Goal: Navigation & Orientation: Find specific page/section

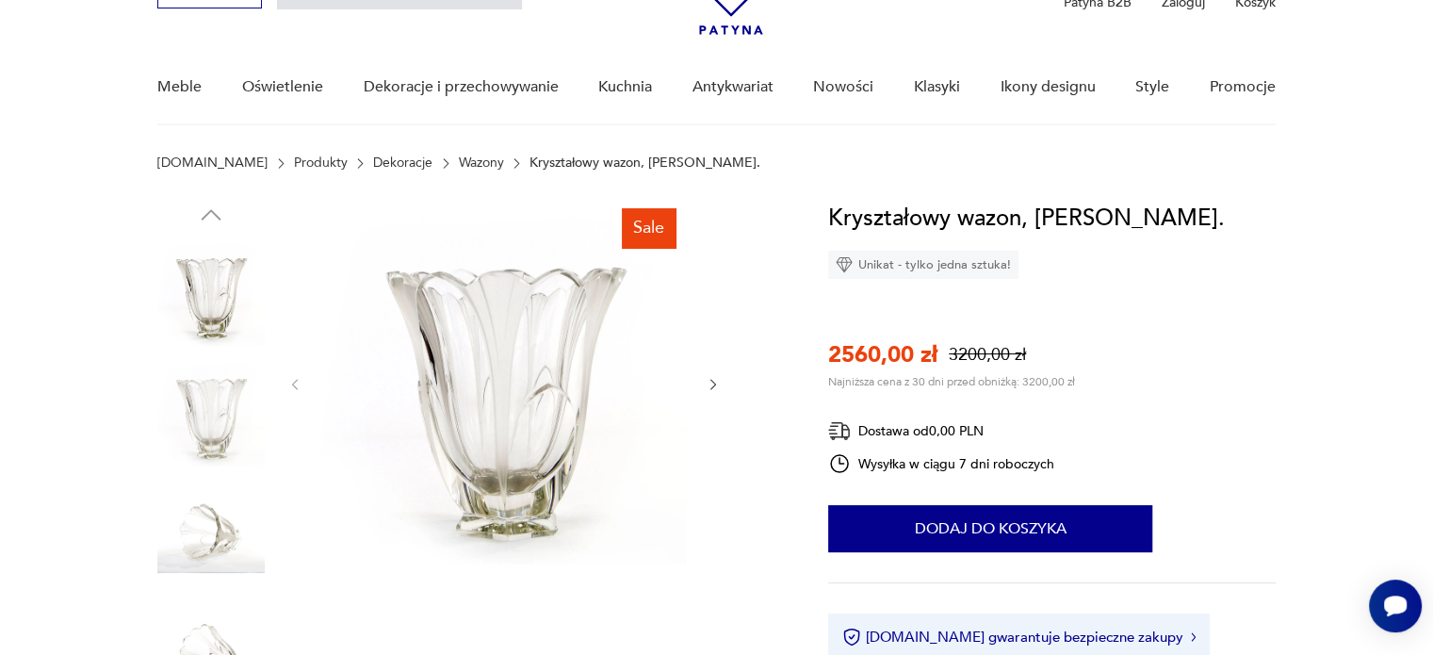
scroll to position [113, 0]
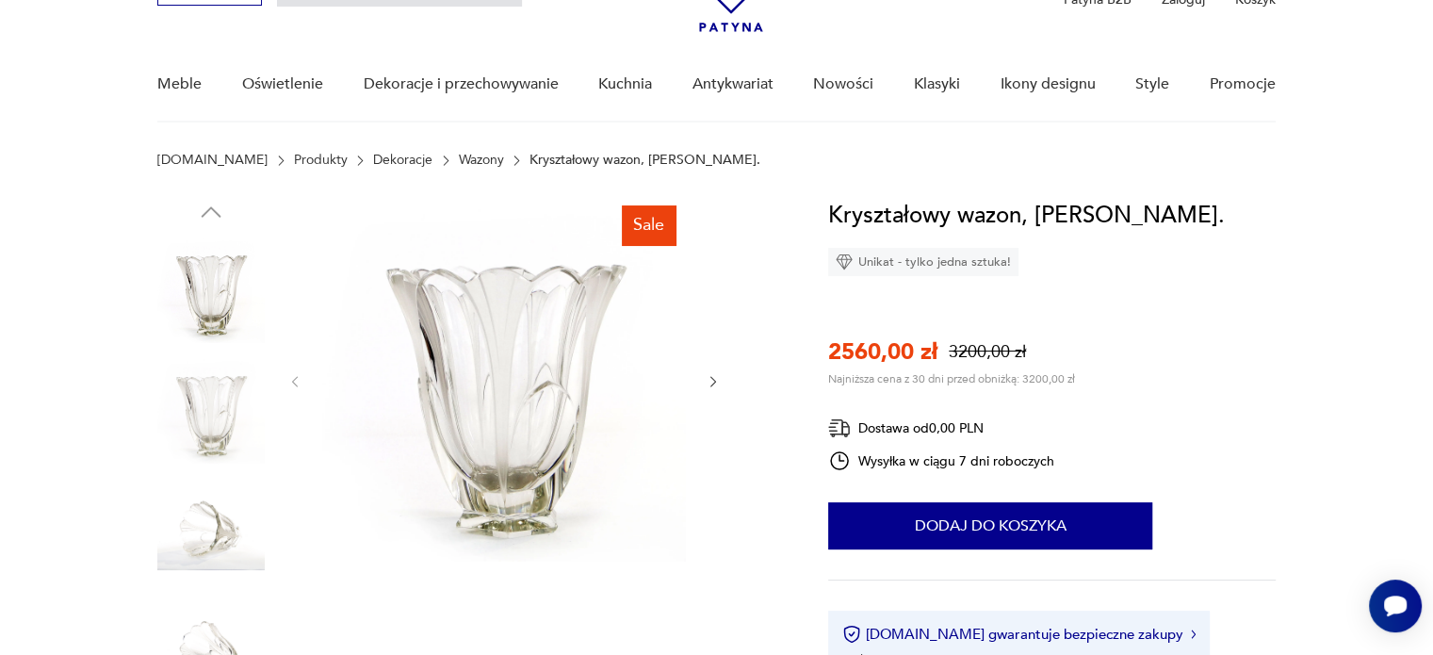
click at [193, 539] on img at bounding box center [210, 529] width 107 height 107
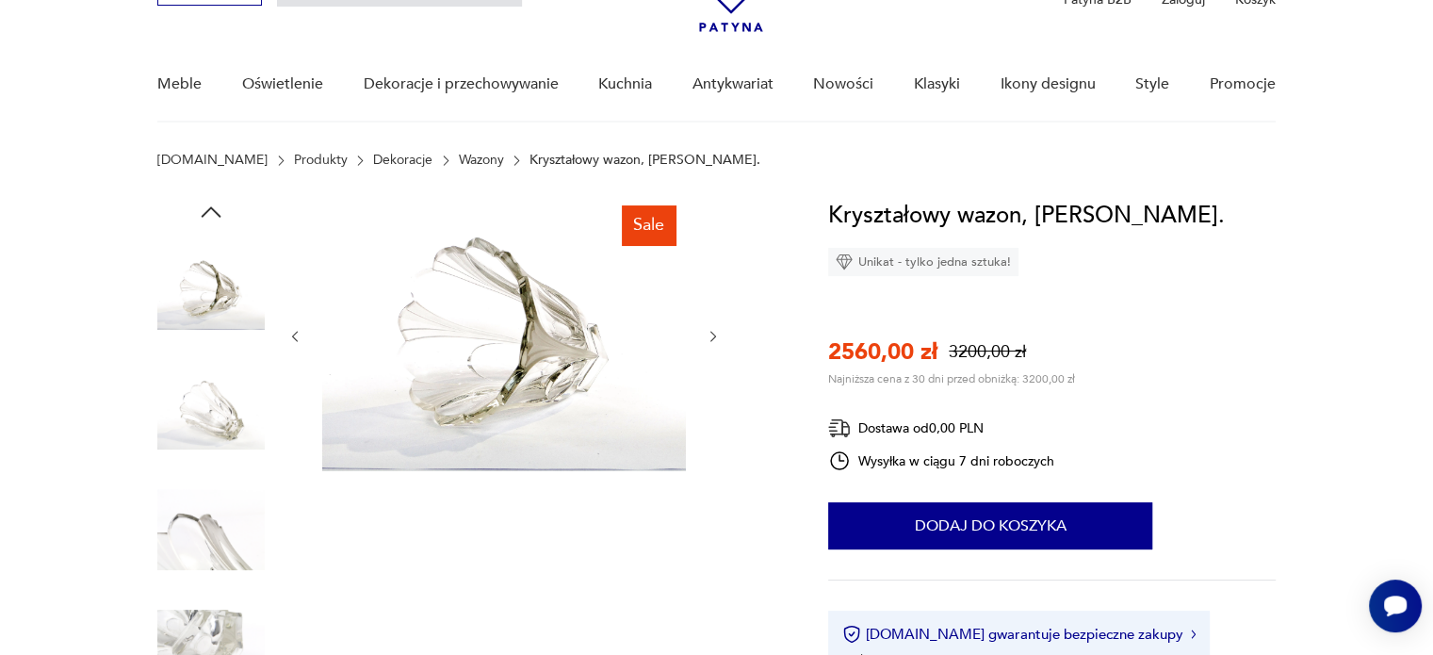
click at [716, 337] on icon "button" at bounding box center [714, 337] width 16 height 16
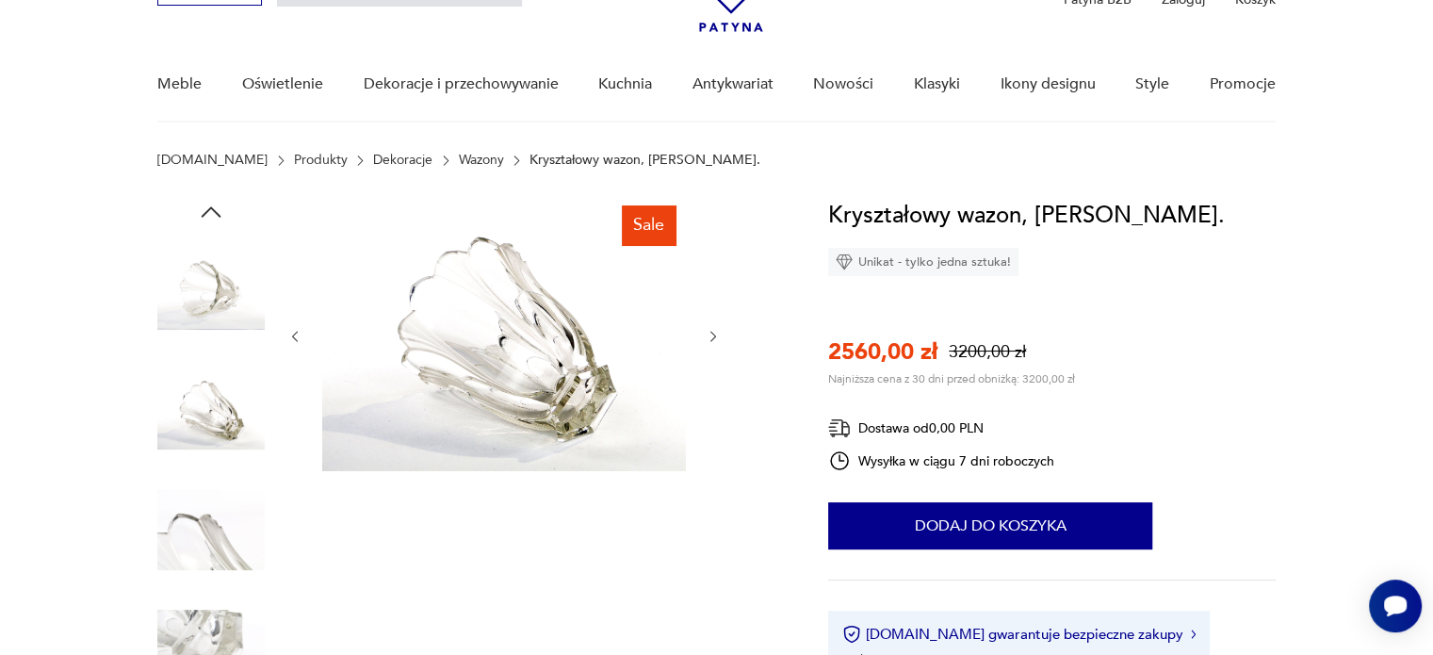
click at [716, 337] on icon "button" at bounding box center [714, 337] width 16 height 16
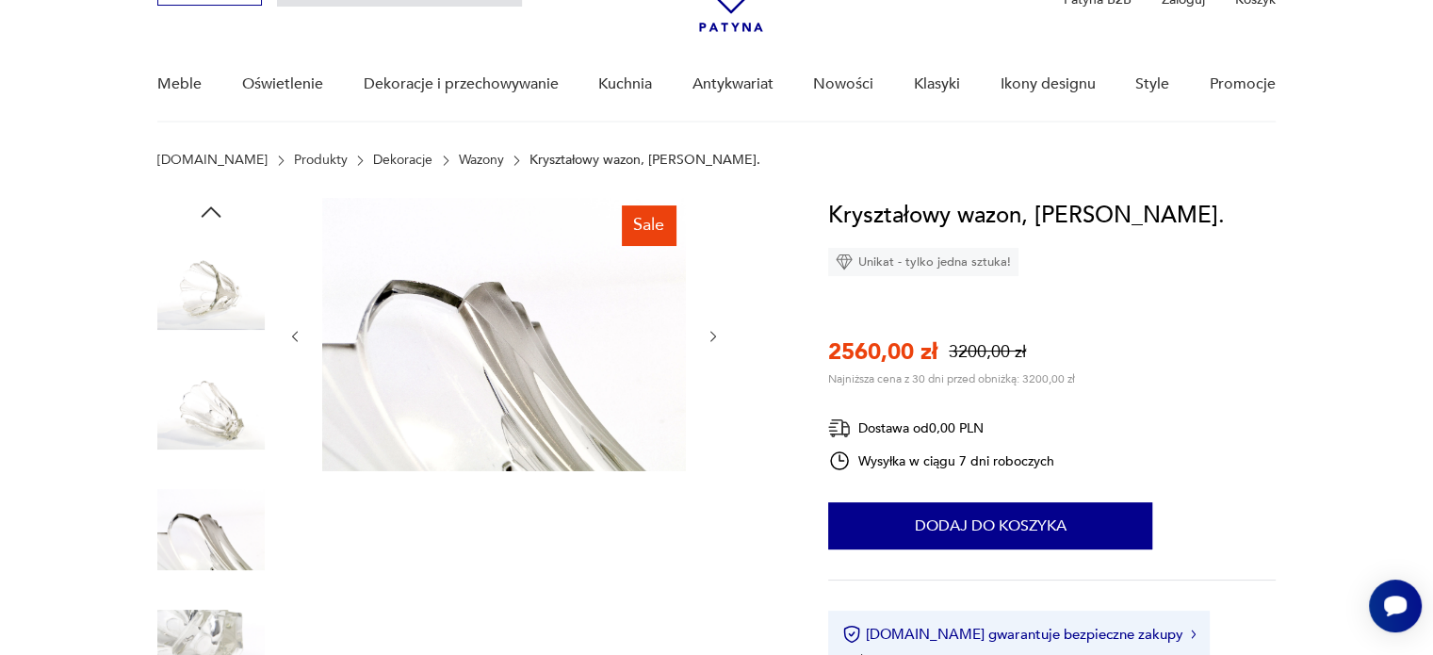
click at [716, 337] on icon "button" at bounding box center [714, 337] width 16 height 16
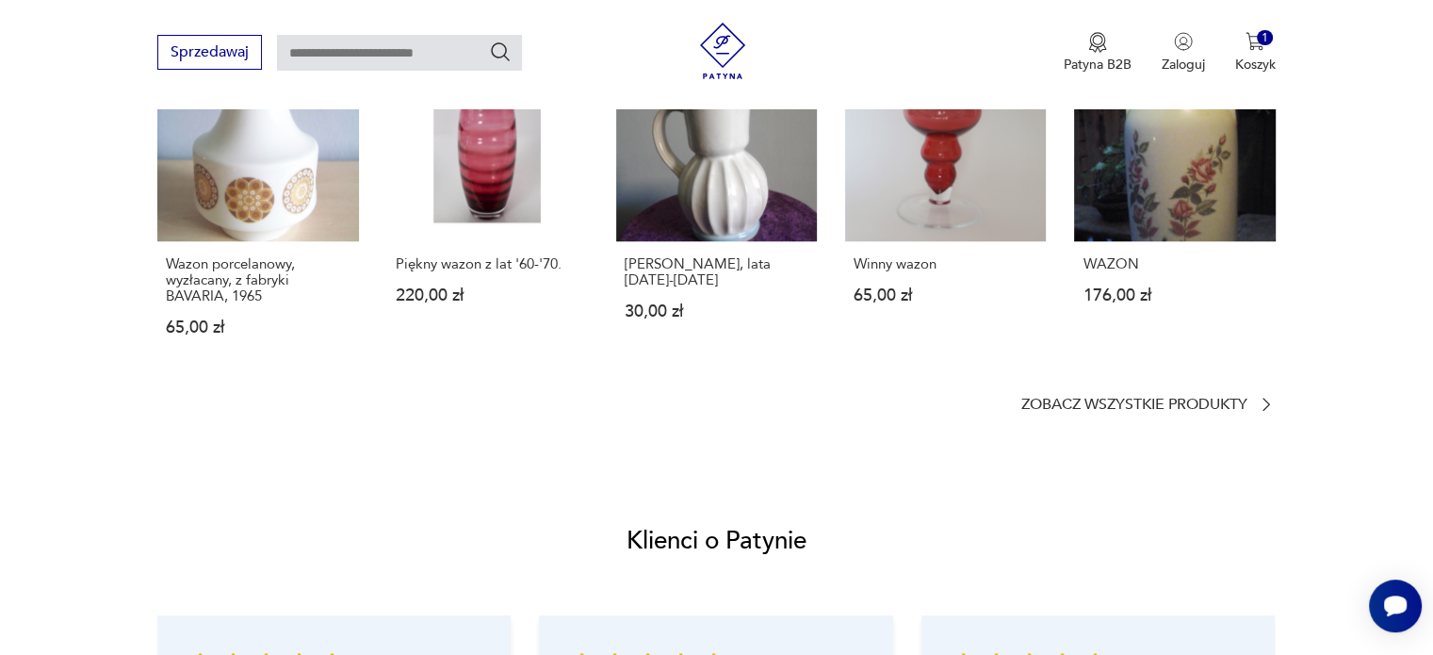
scroll to position [1368, 0]
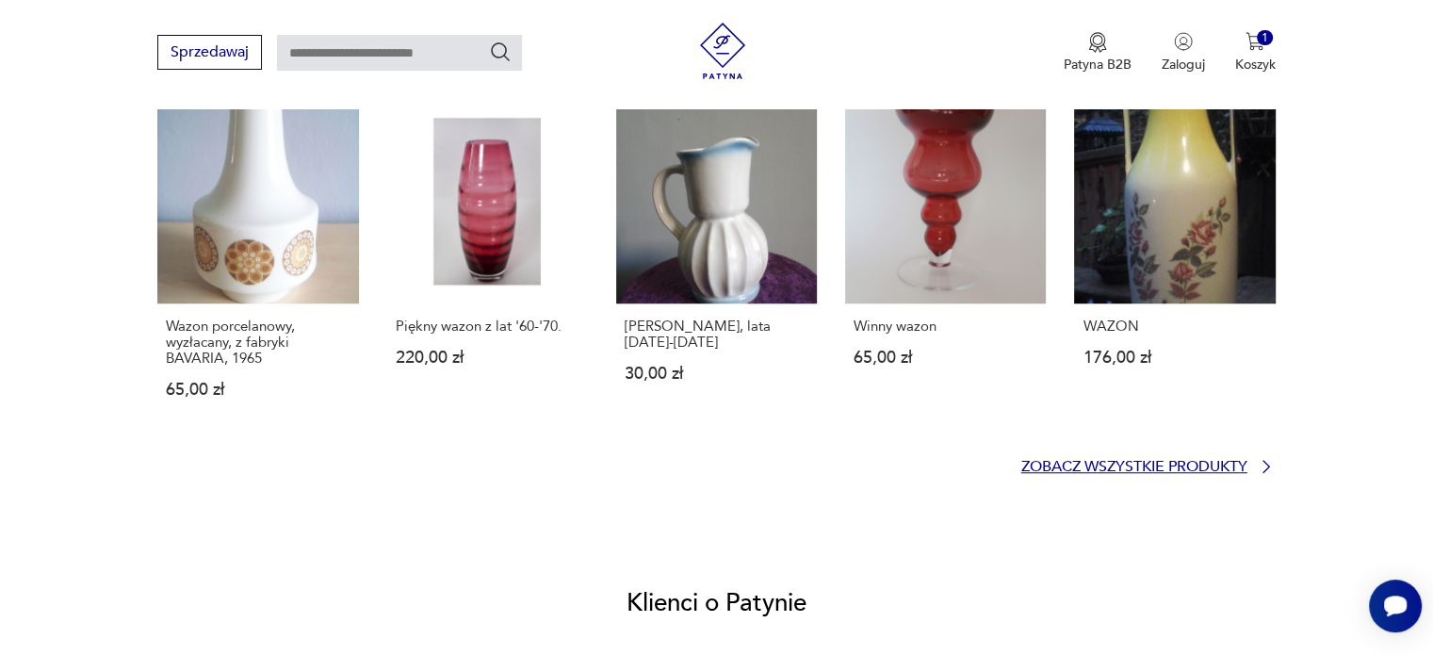
click at [1161, 470] on p "Zobacz wszystkie produkty" at bounding box center [1134, 467] width 226 height 12
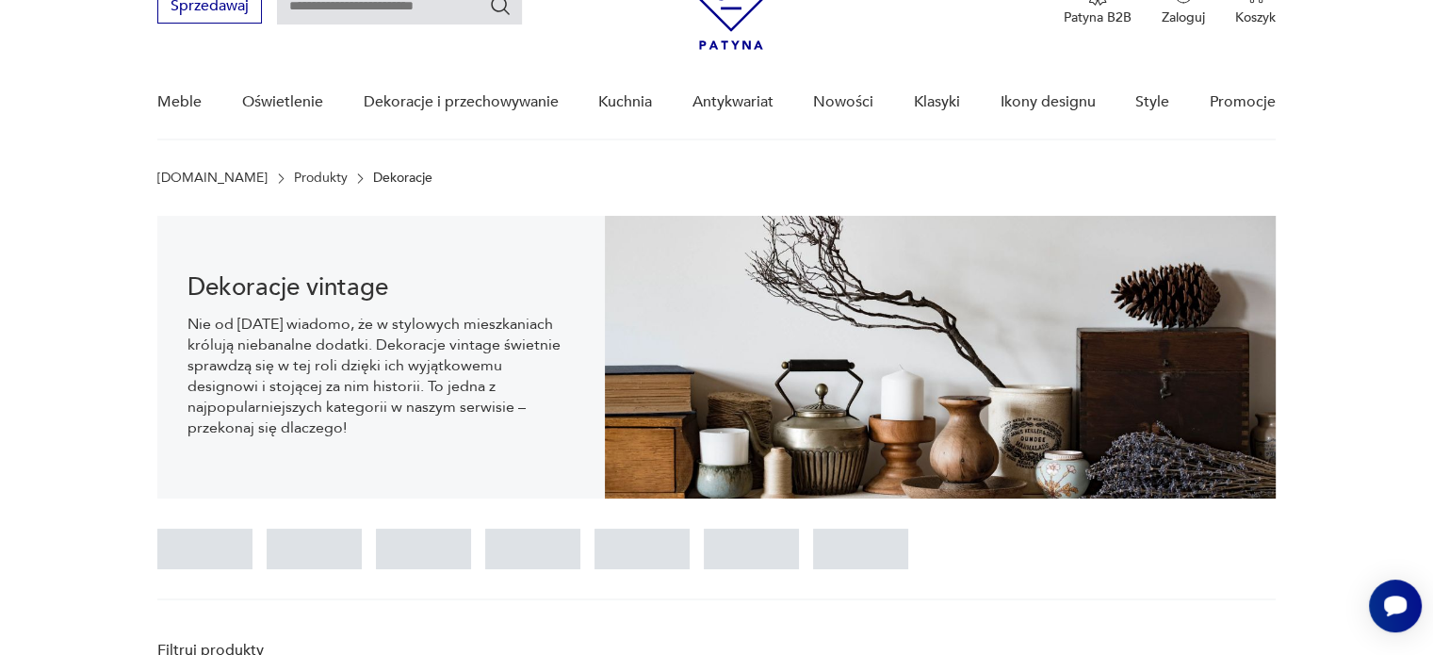
scroll to position [27, 0]
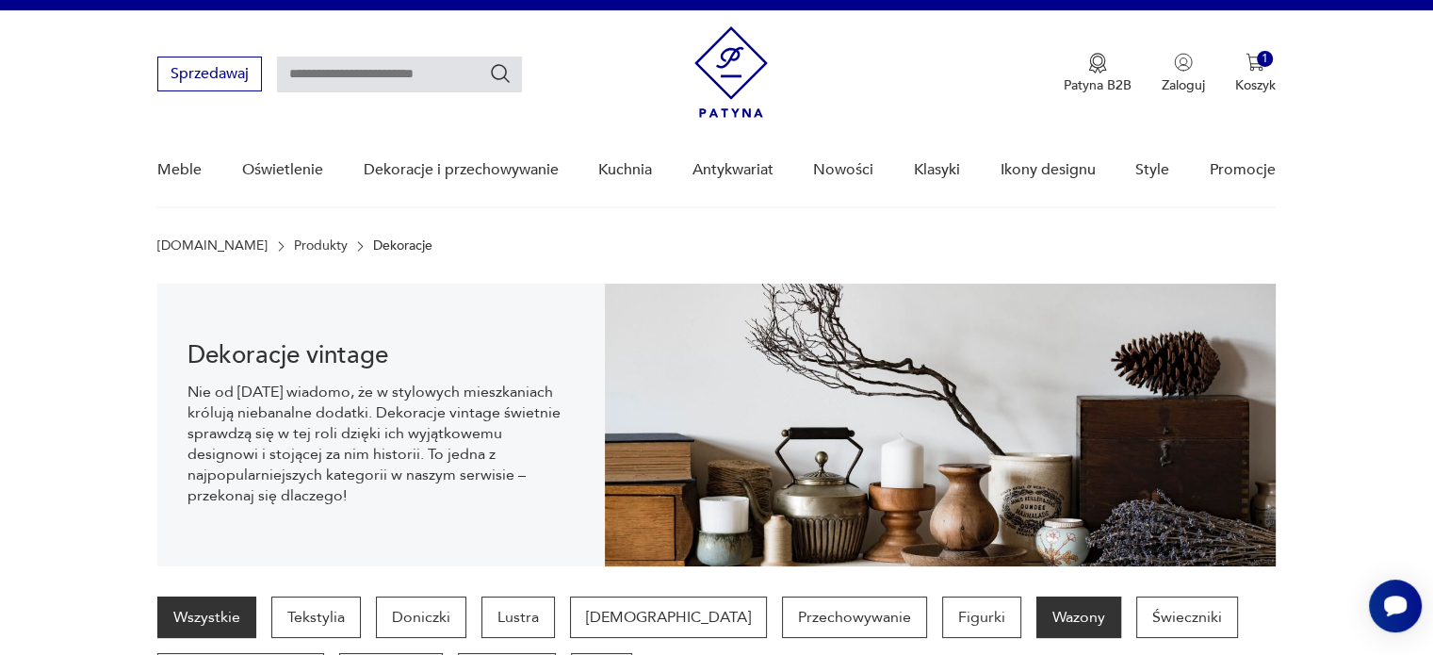
click at [1036, 624] on p "Wazony" at bounding box center [1078, 616] width 85 height 41
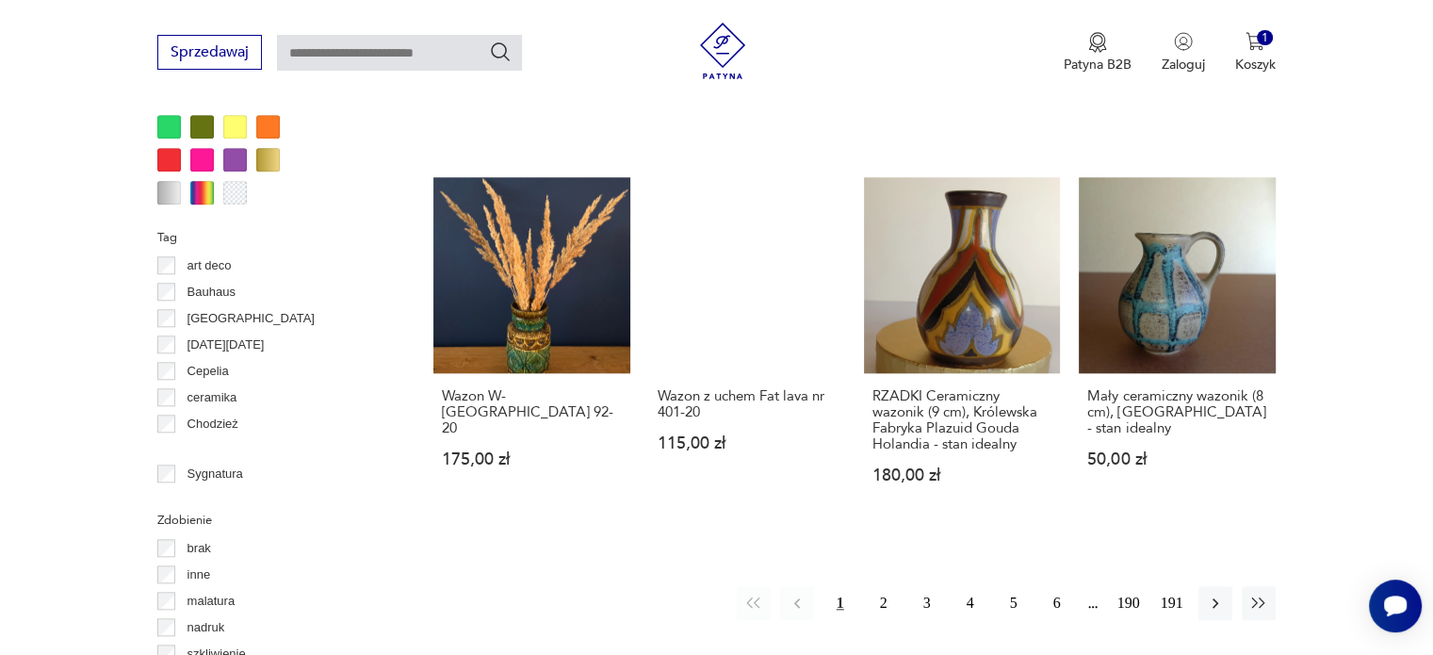
scroll to position [1830, 0]
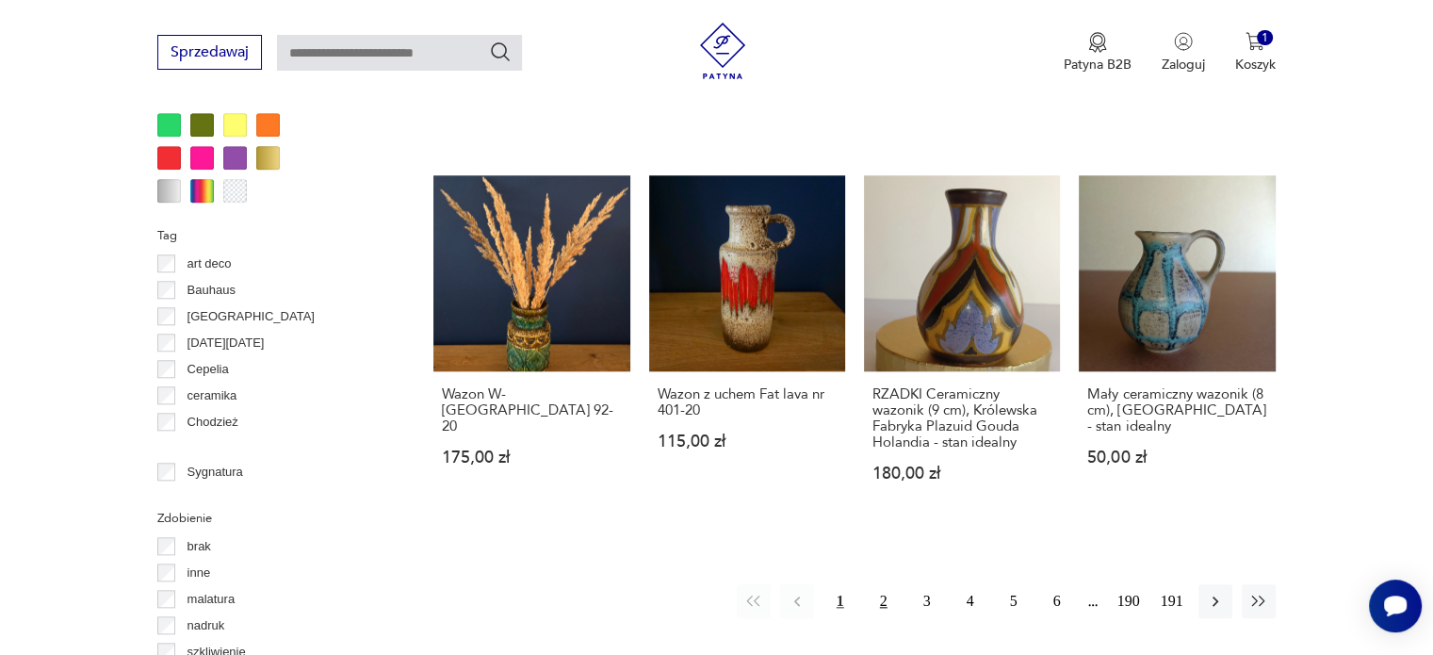
click at [893, 584] on button "2" at bounding box center [884, 601] width 34 height 34
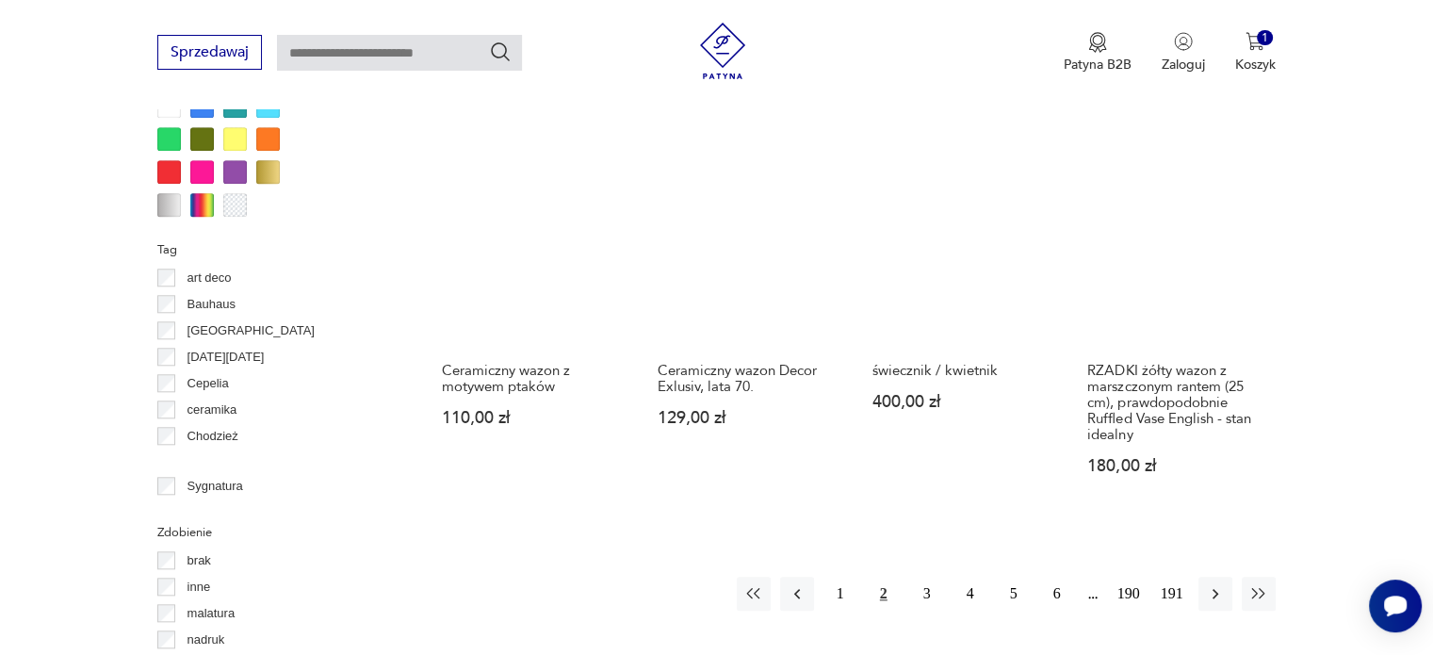
scroll to position [1817, 0]
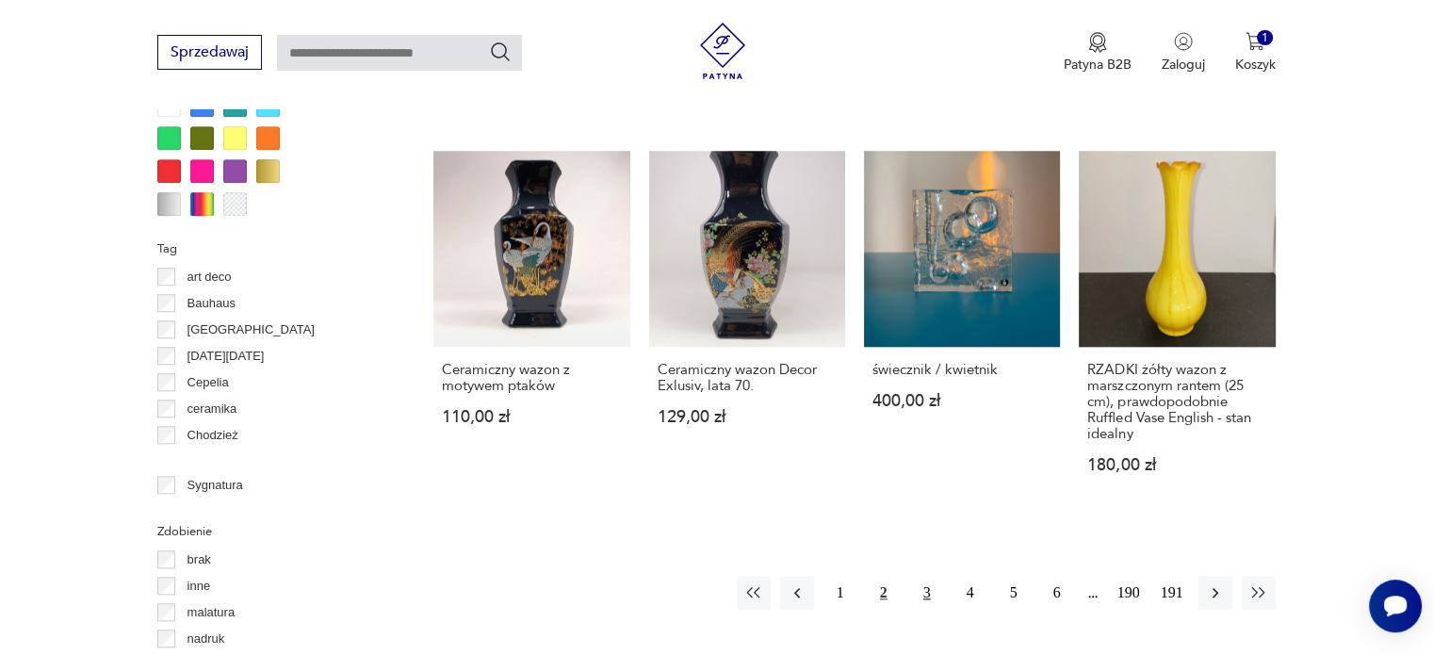
click at [930, 576] on button "3" at bounding box center [927, 593] width 34 height 34
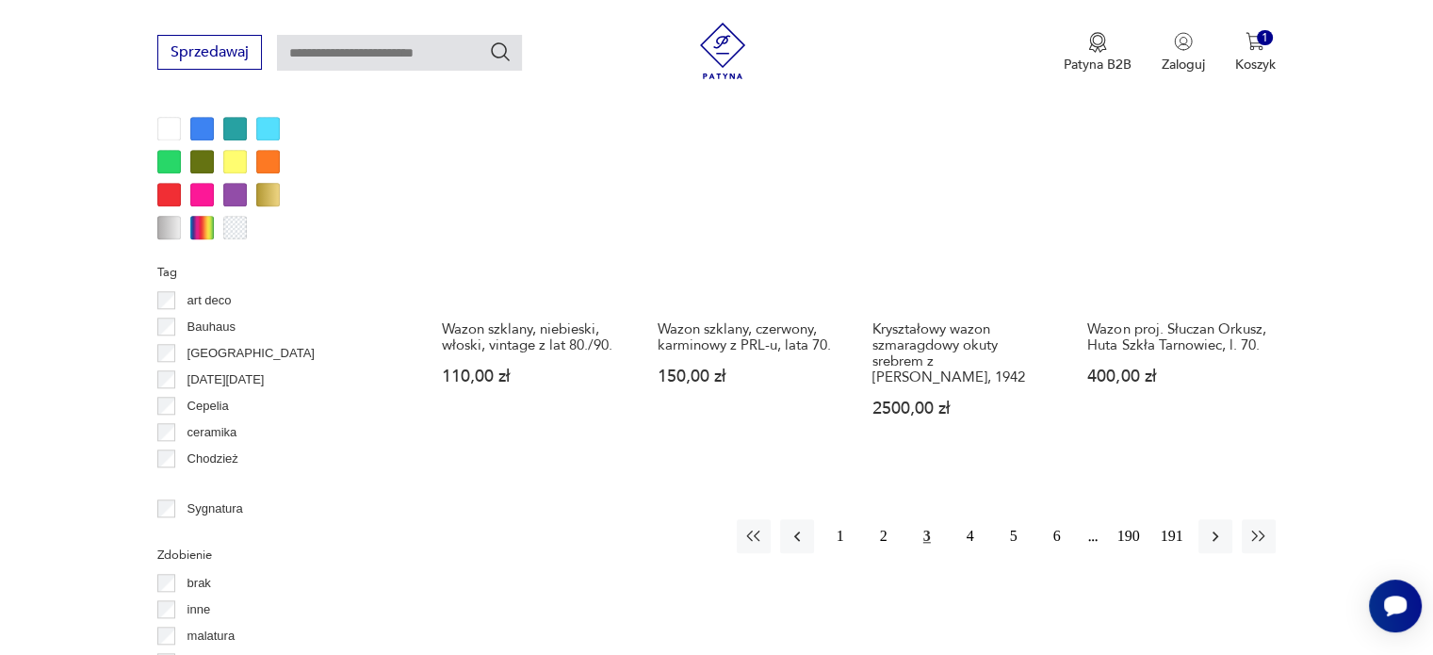
scroll to position [1831, 0]
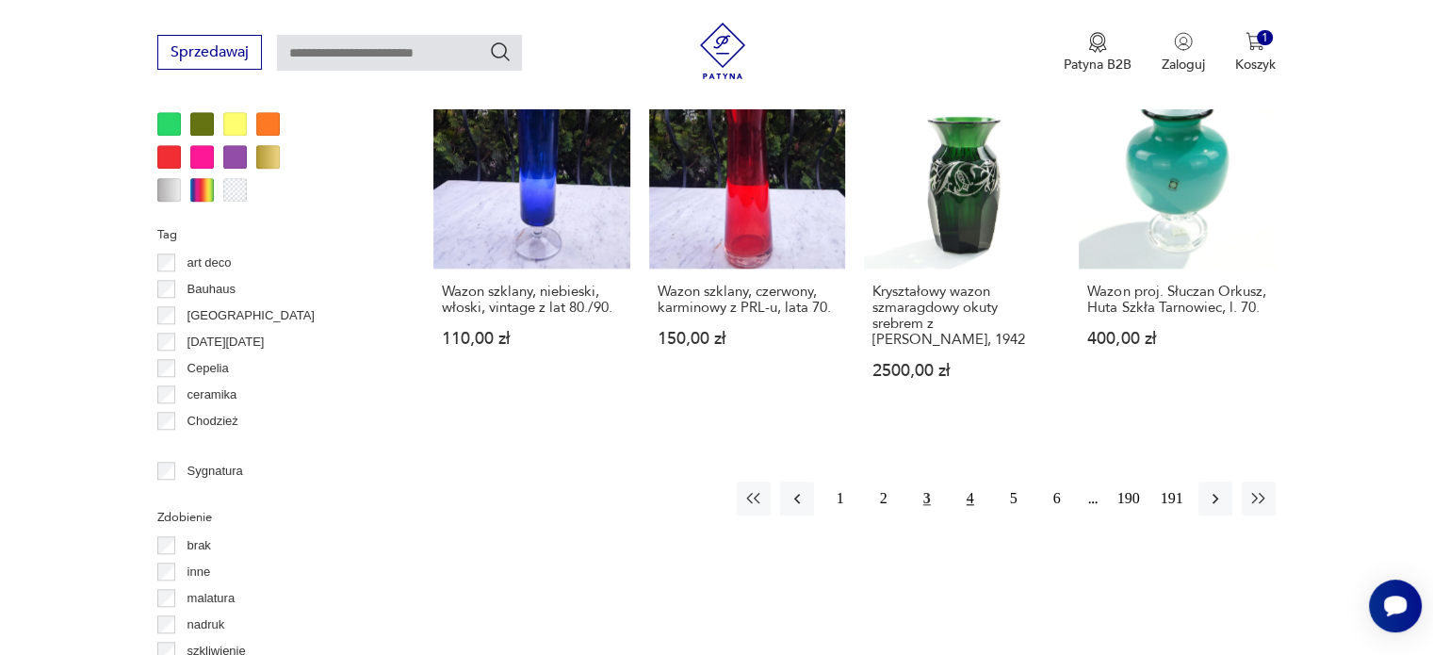
click at [973, 481] on button "4" at bounding box center [970, 498] width 34 height 34
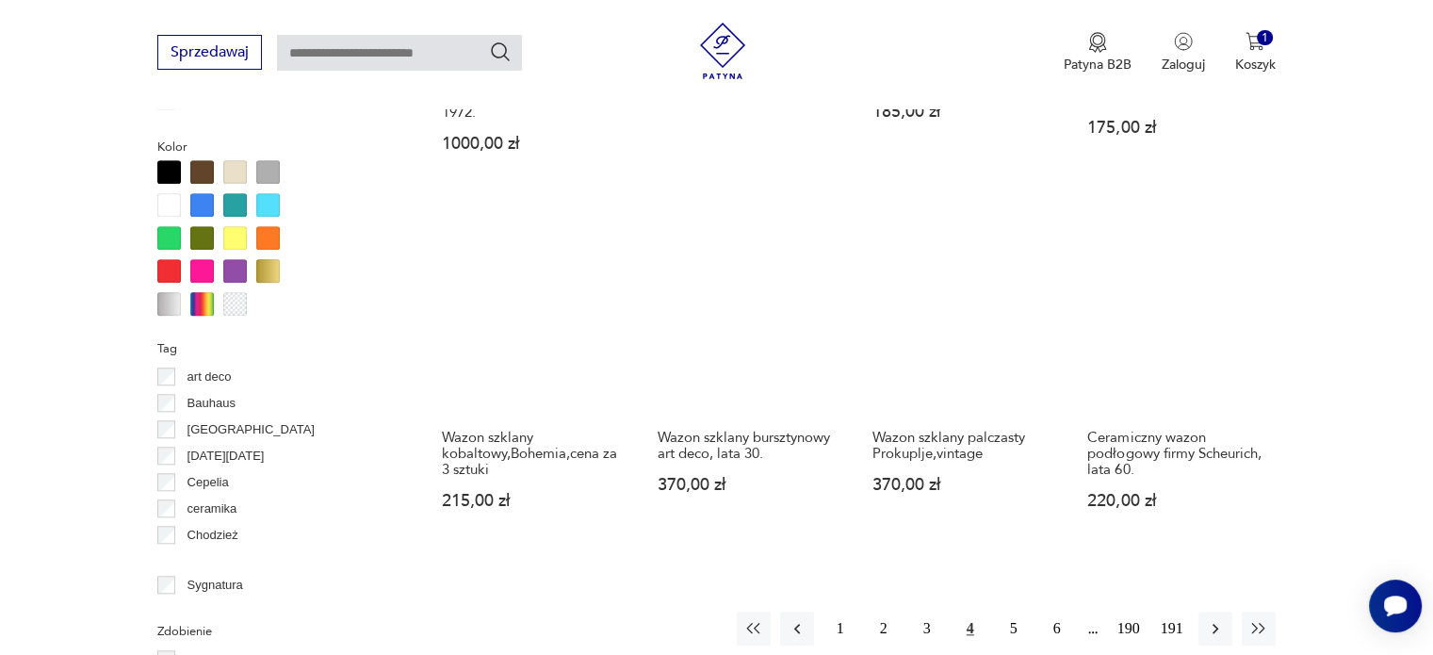
scroll to position [1755, 0]
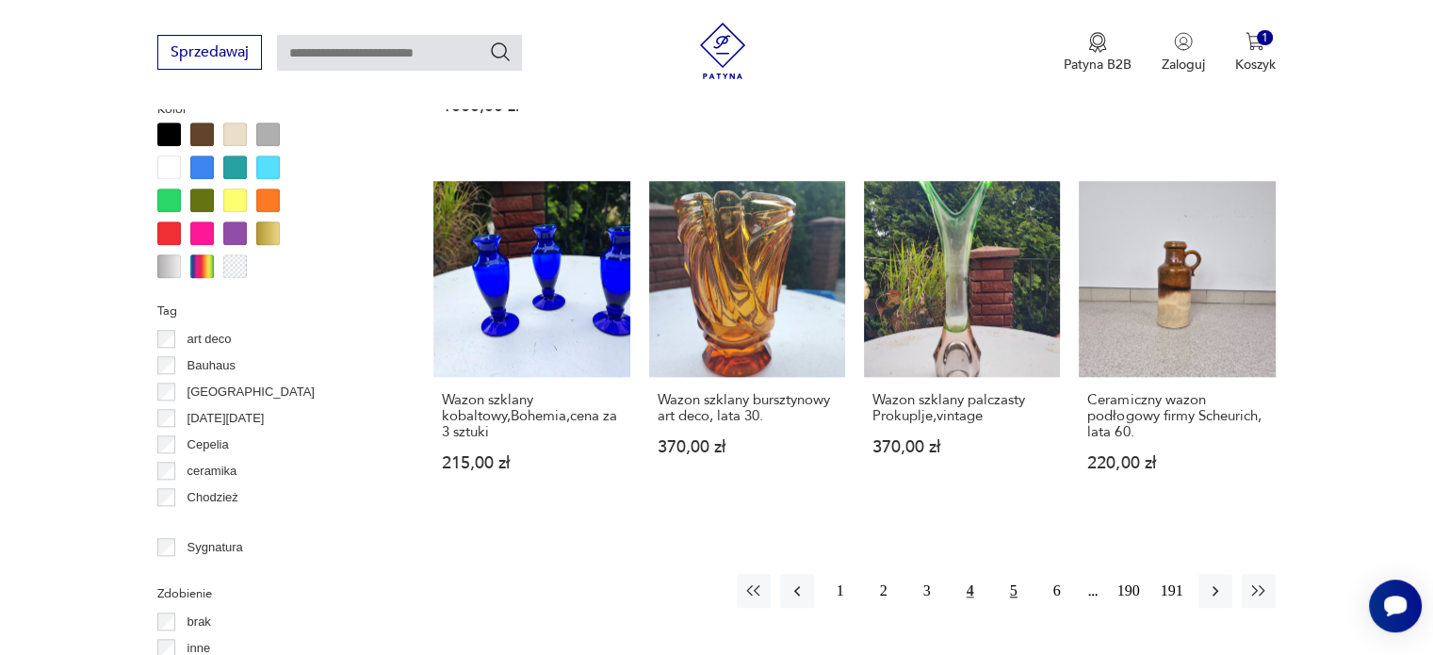
click at [1010, 574] on button "5" at bounding box center [1014, 591] width 34 height 34
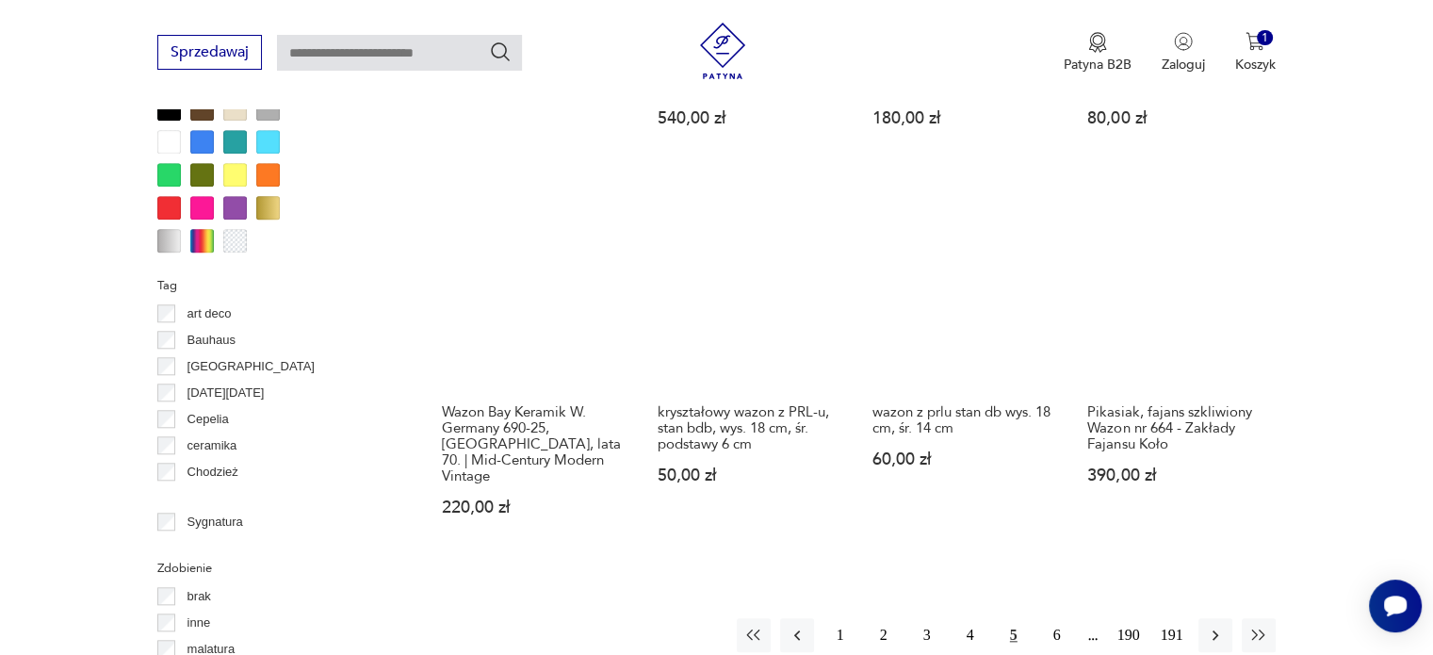
scroll to position [1793, 0]
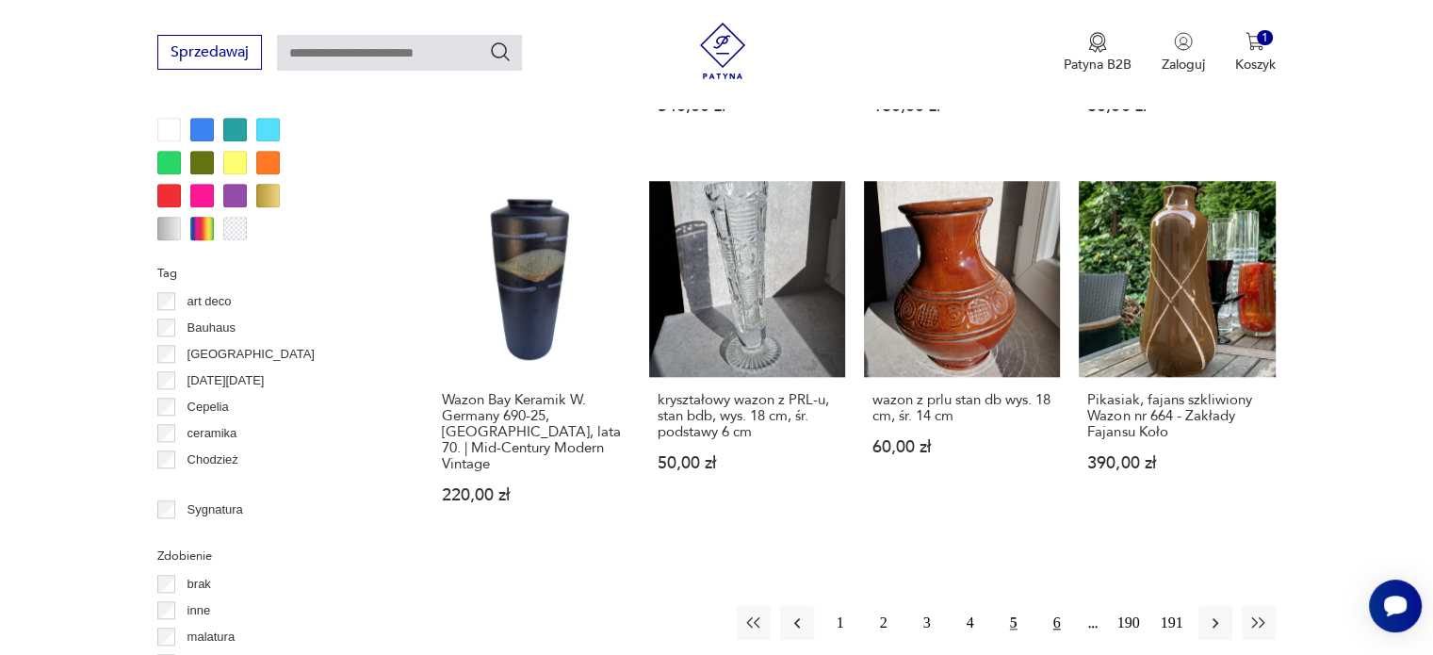
click at [1054, 606] on button "6" at bounding box center [1057, 623] width 34 height 34
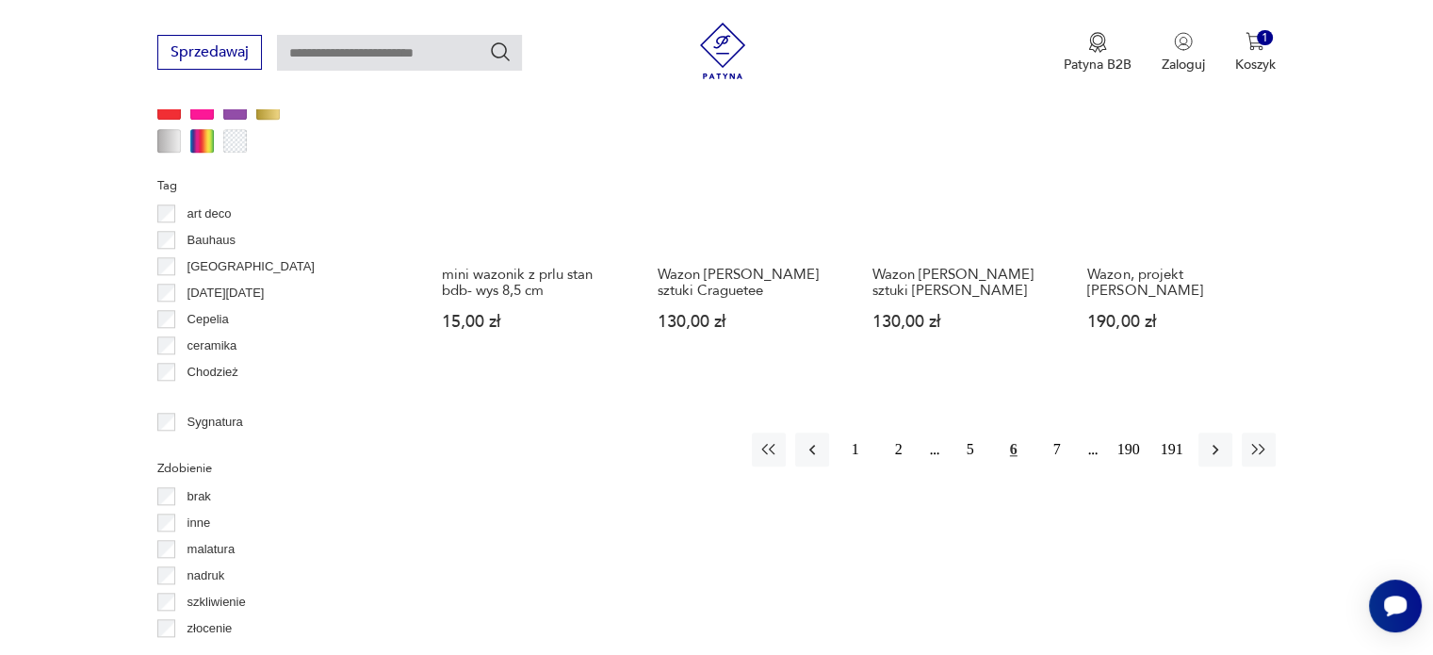
scroll to position [1956, 0]
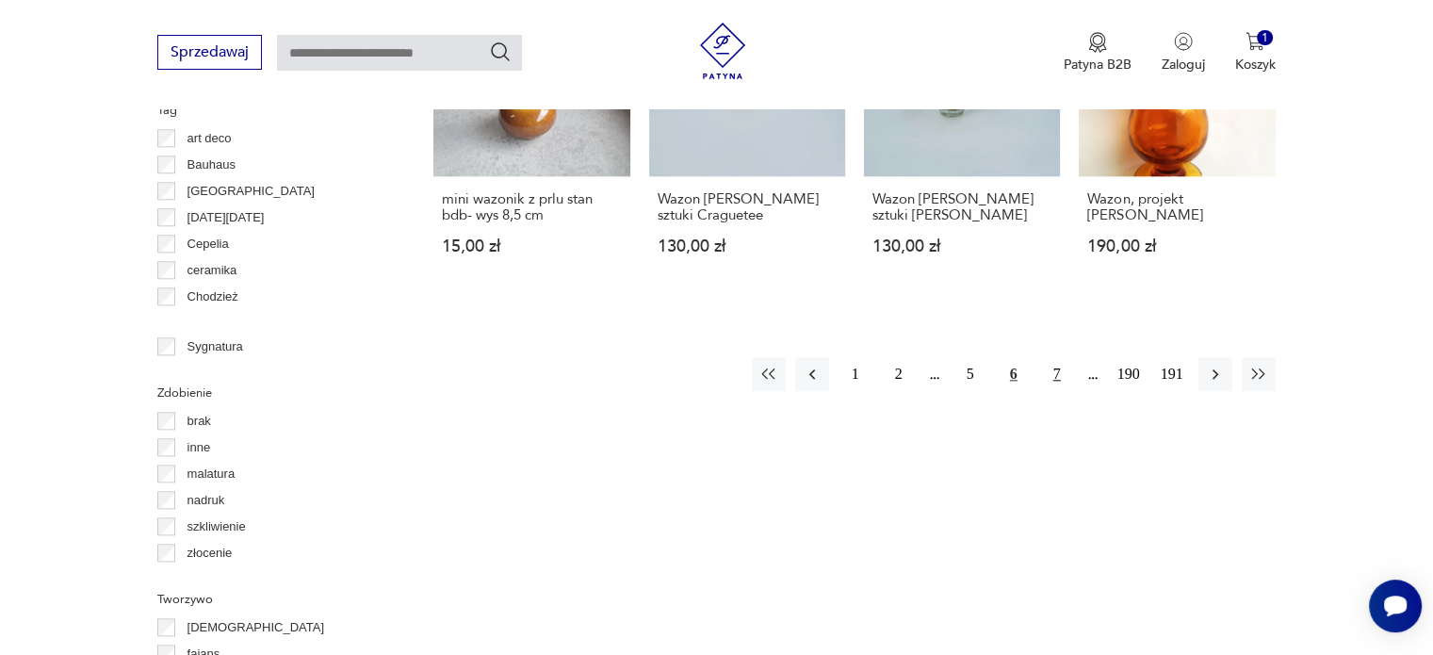
click at [1062, 357] on button "7" at bounding box center [1057, 374] width 34 height 34
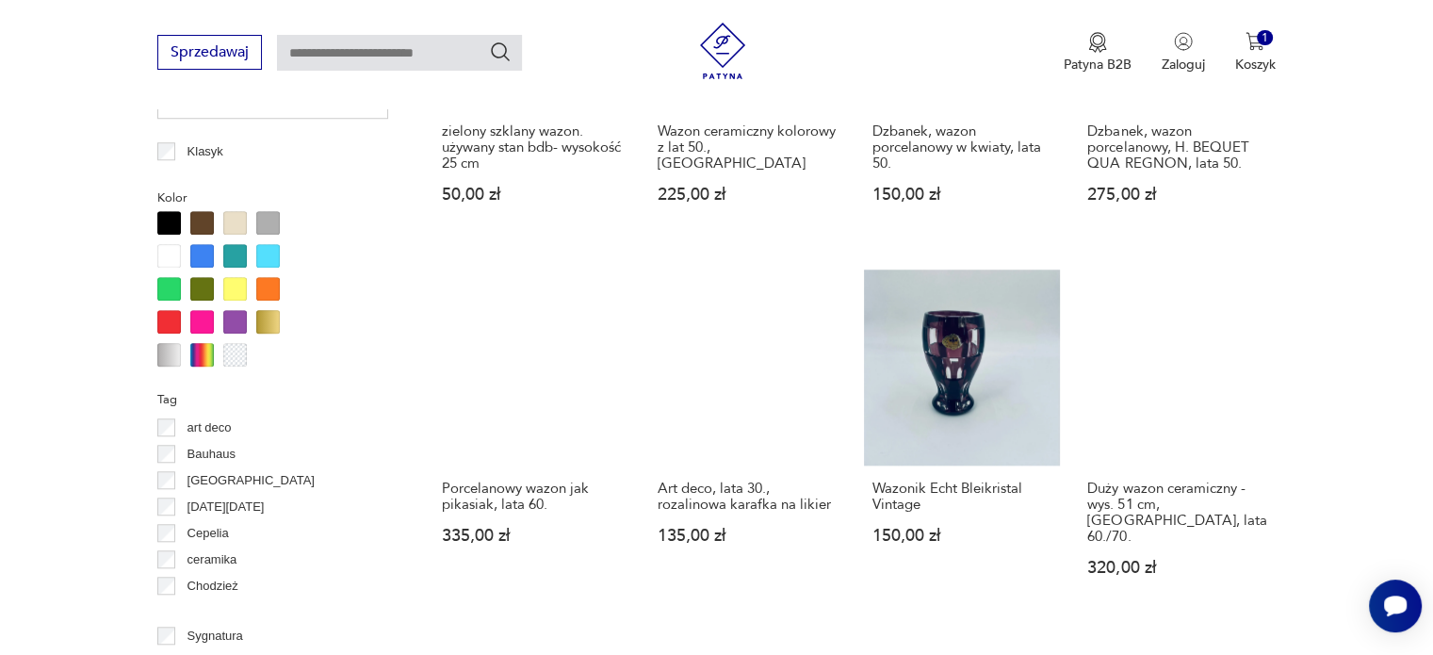
scroll to position [1717, 0]
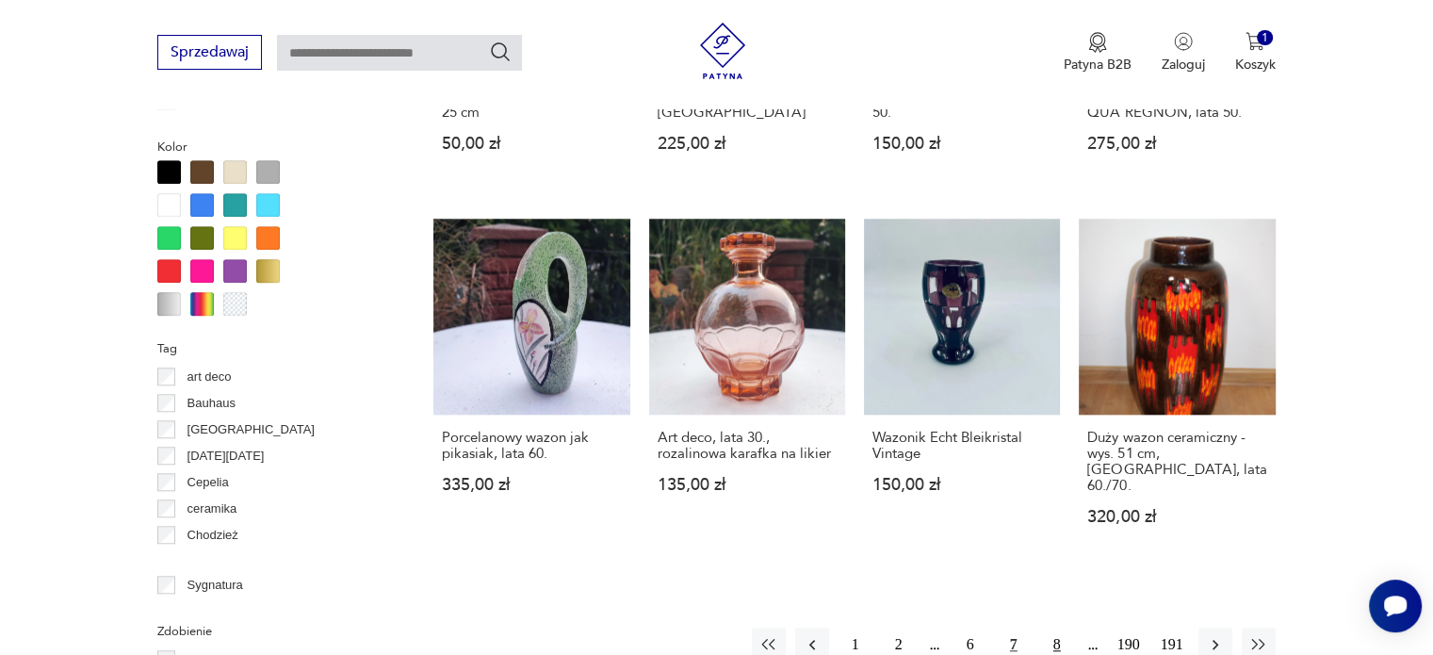
click at [1058, 627] on button "8" at bounding box center [1057, 644] width 34 height 34
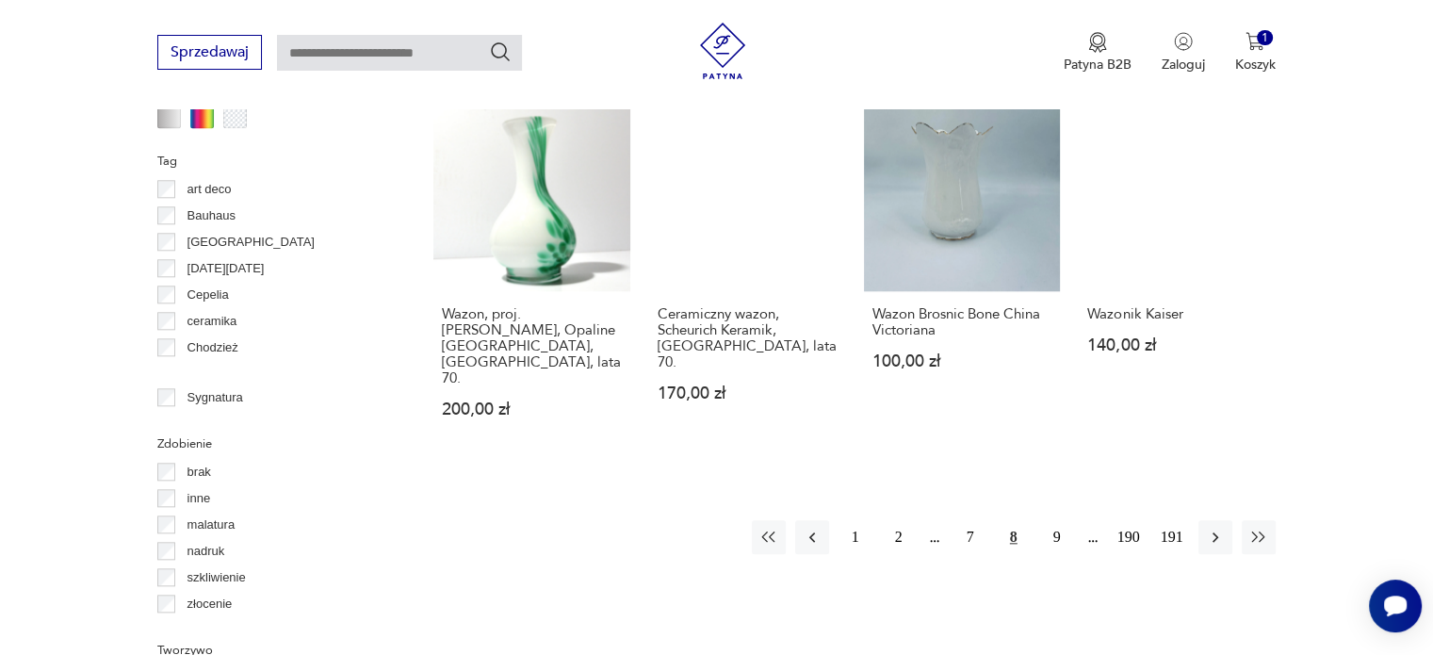
scroll to position [2006, 0]
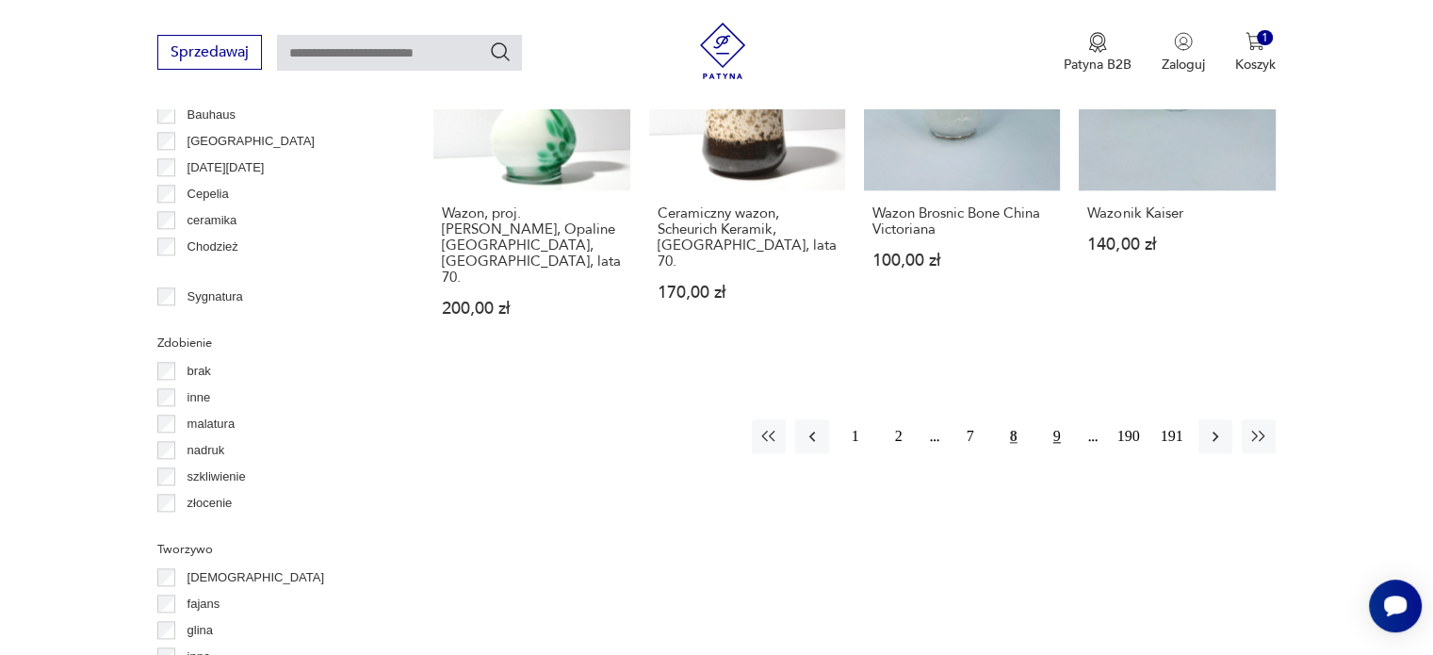
click at [1057, 419] on button "9" at bounding box center [1057, 436] width 34 height 34
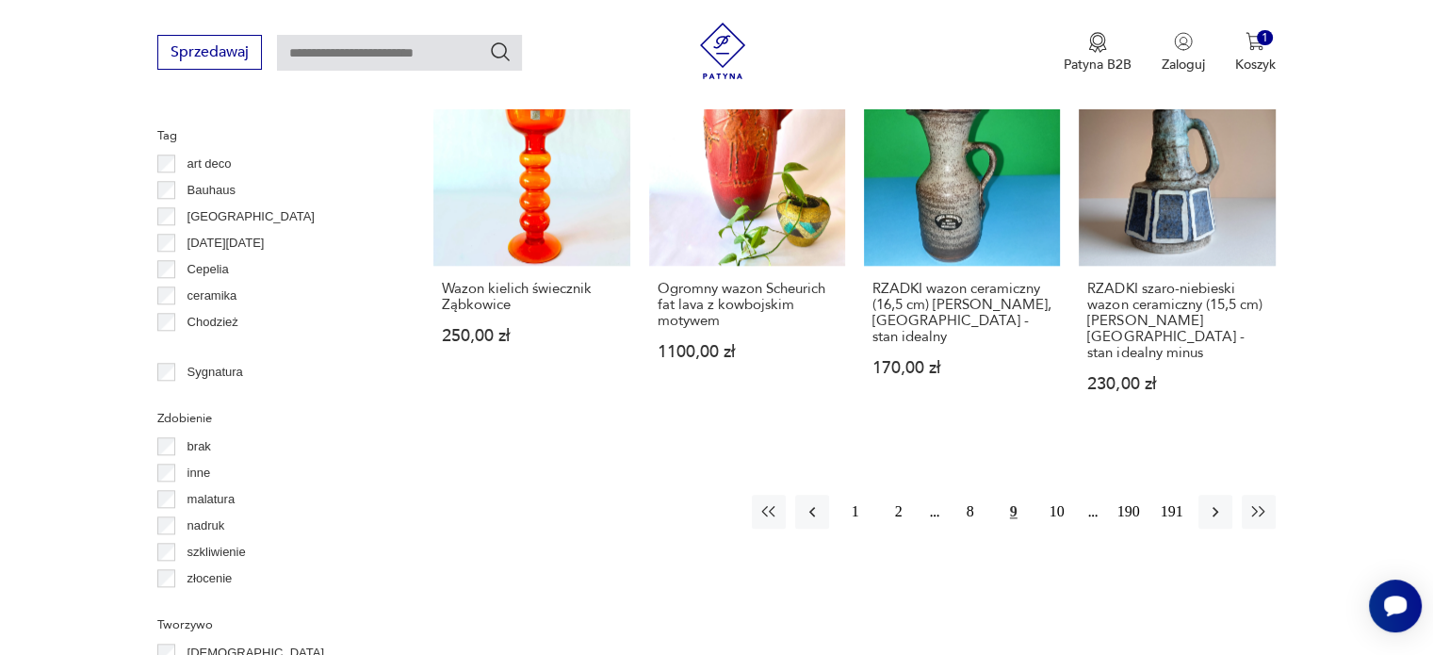
scroll to position [1943, 0]
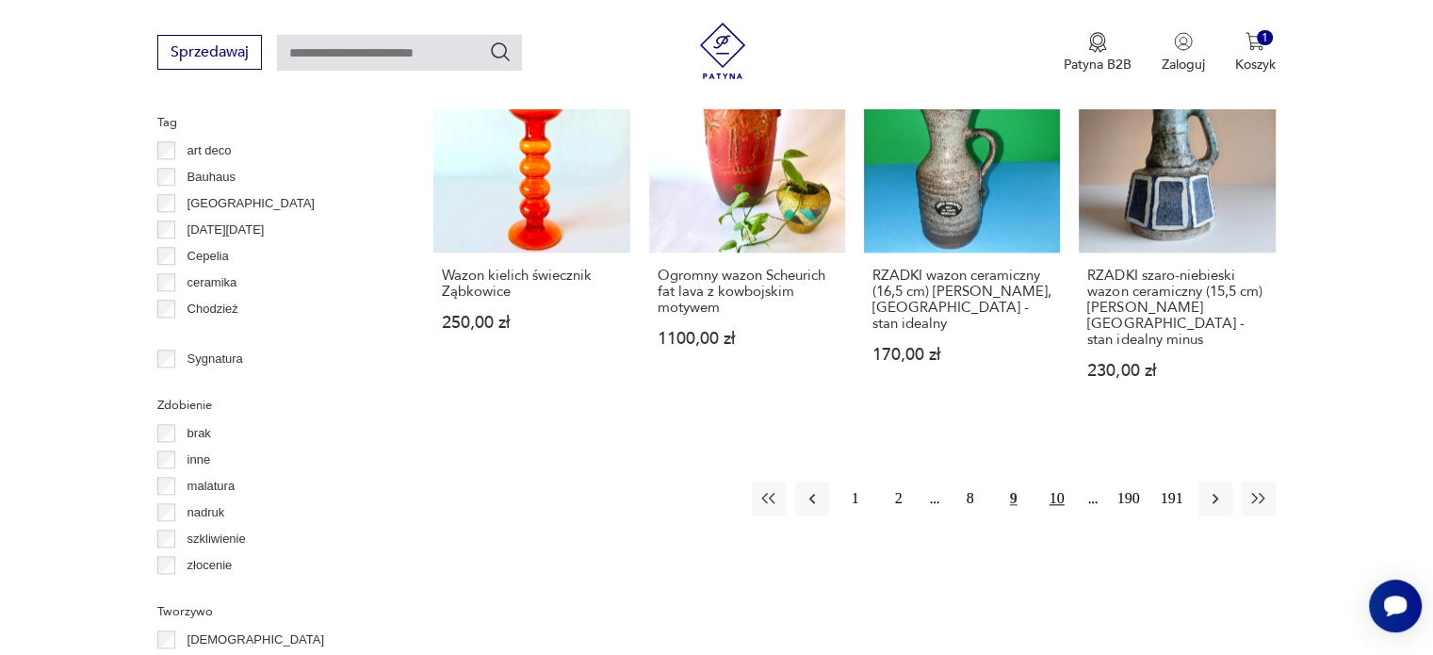
click at [1054, 481] on button "10" at bounding box center [1057, 498] width 34 height 34
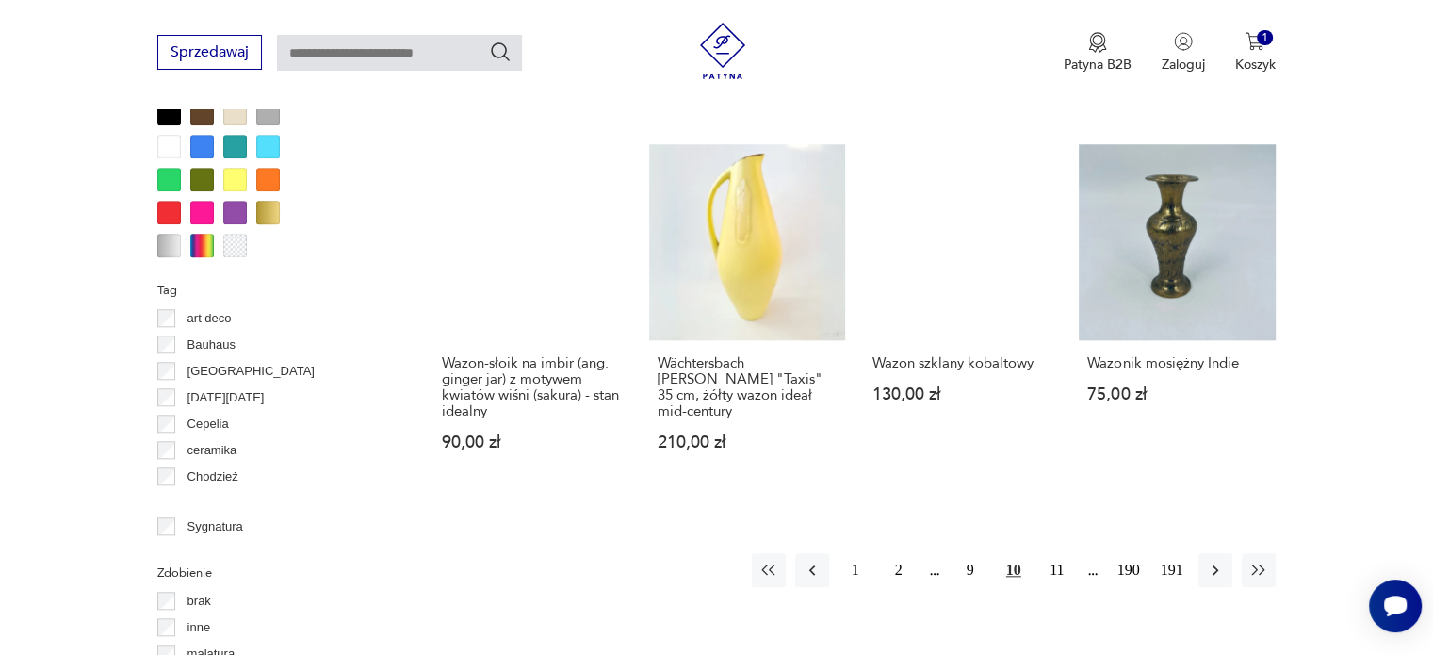
scroll to position [1793, 0]
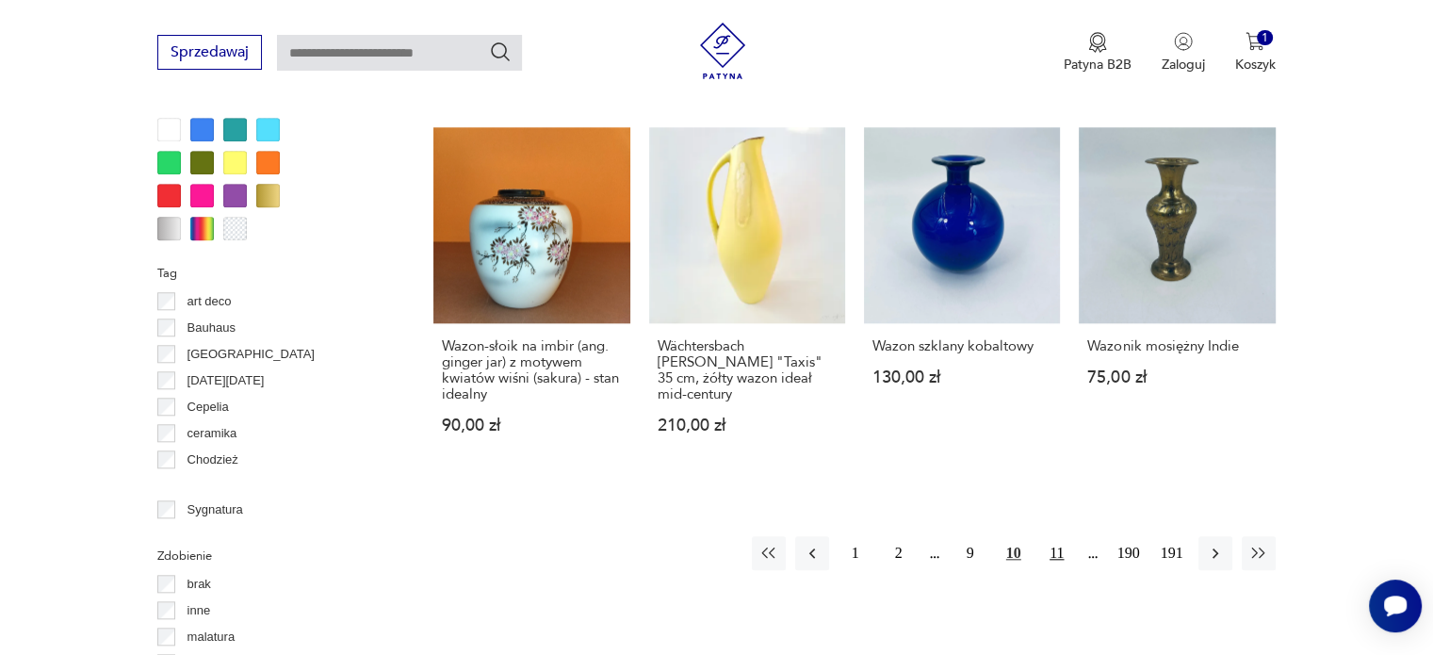
click at [1055, 536] on button "11" at bounding box center [1057, 553] width 34 height 34
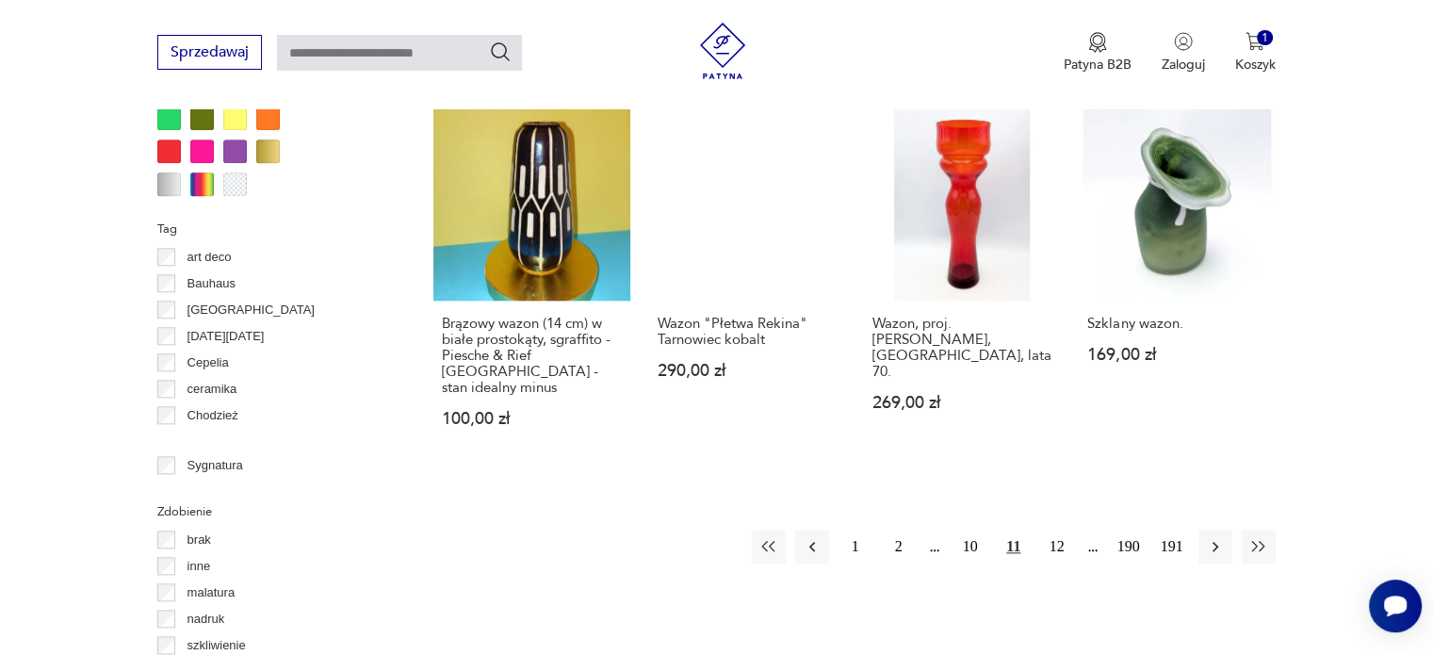
scroll to position [1843, 0]
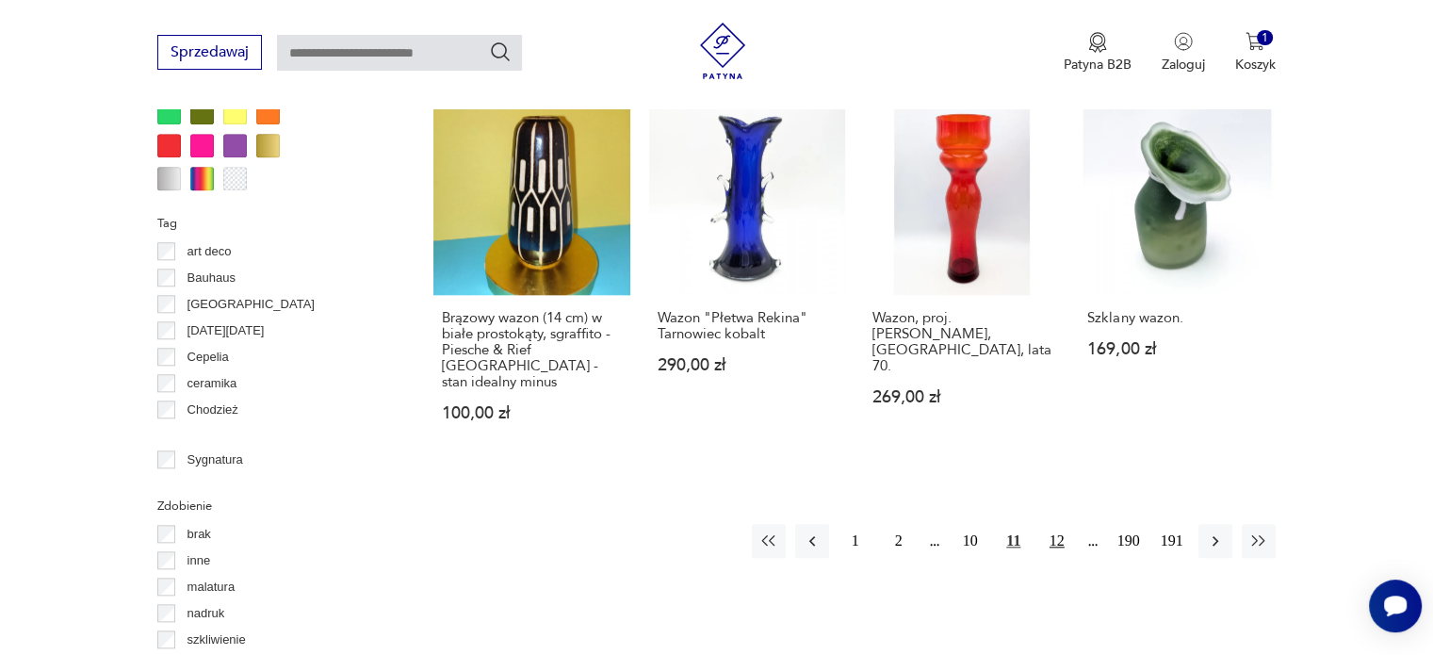
click at [1060, 524] on button "12" at bounding box center [1057, 541] width 34 height 34
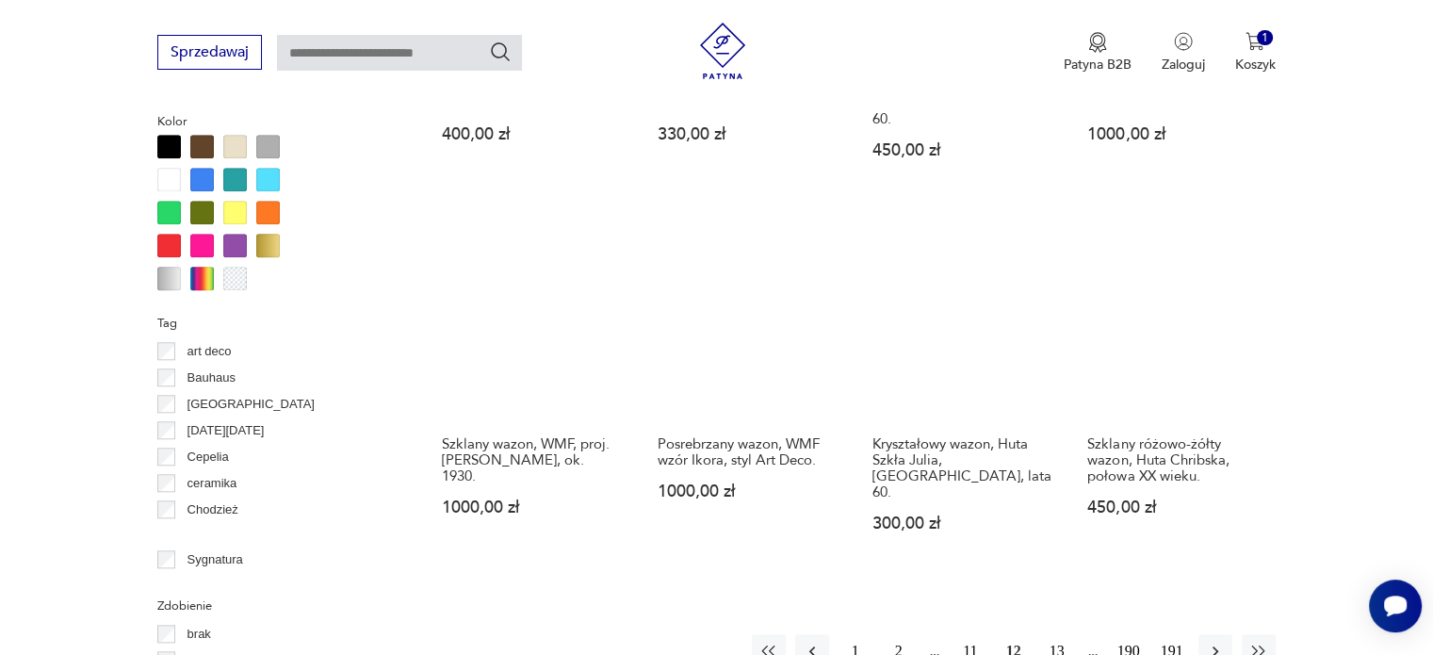
scroll to position [1780, 0]
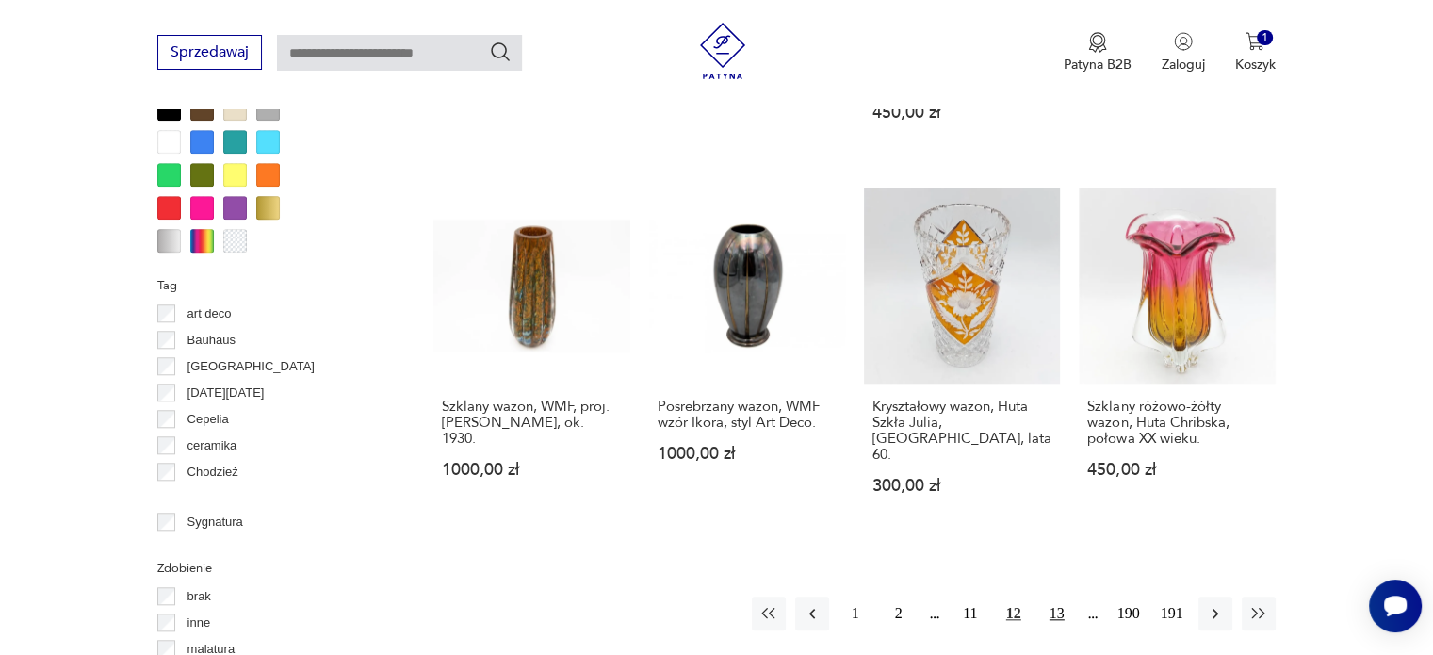
click at [1056, 596] on button "13" at bounding box center [1057, 613] width 34 height 34
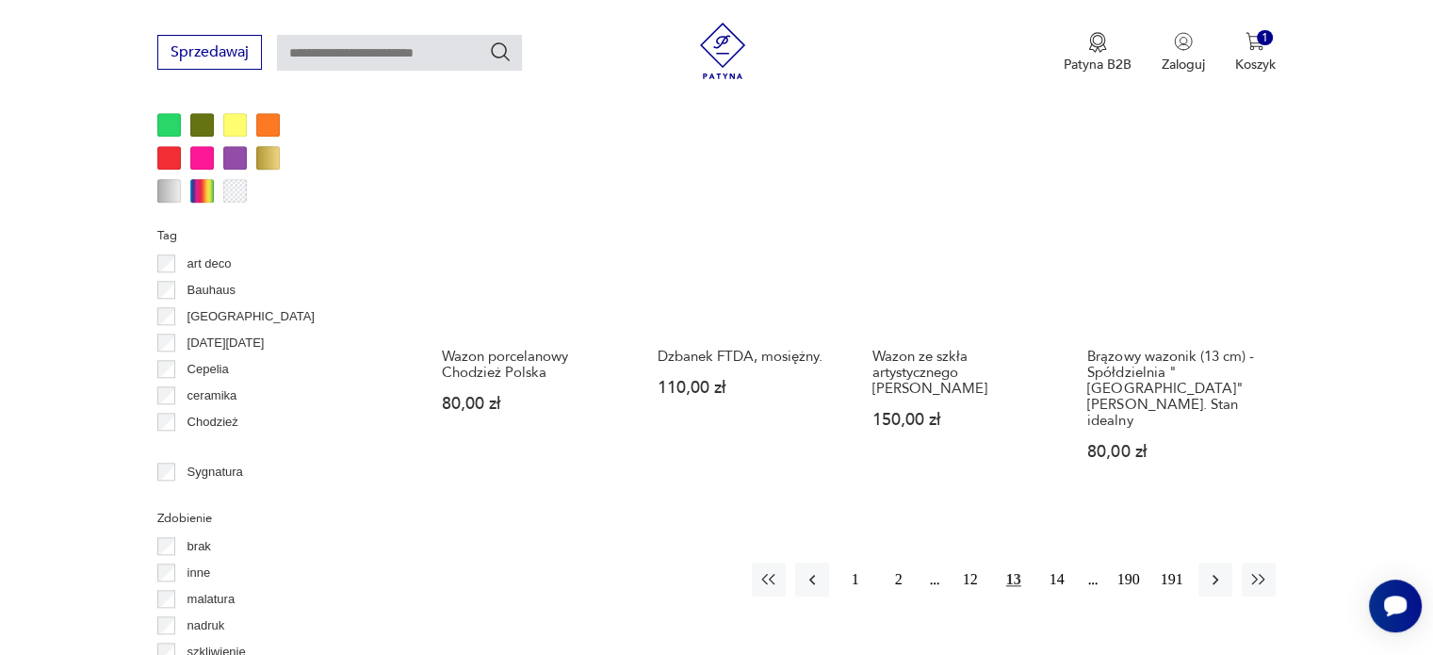
scroll to position [1930, 0]
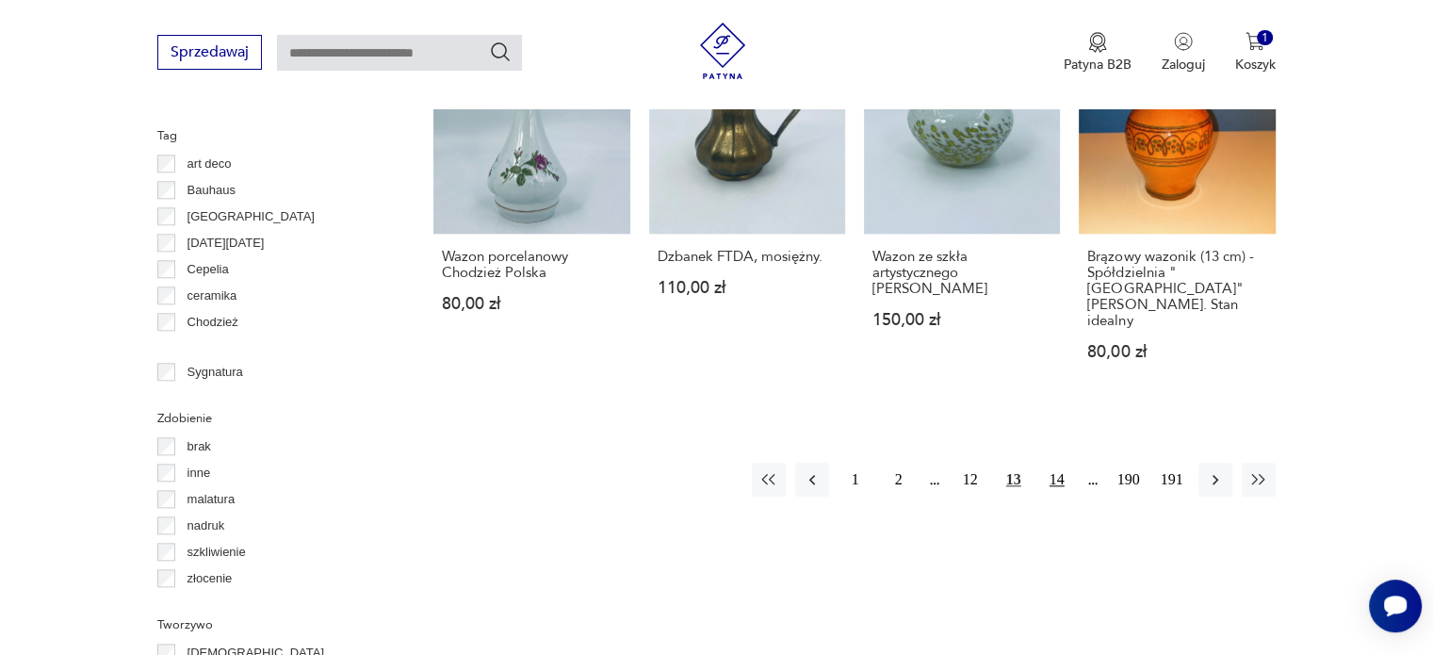
click at [1063, 463] on button "14" at bounding box center [1057, 480] width 34 height 34
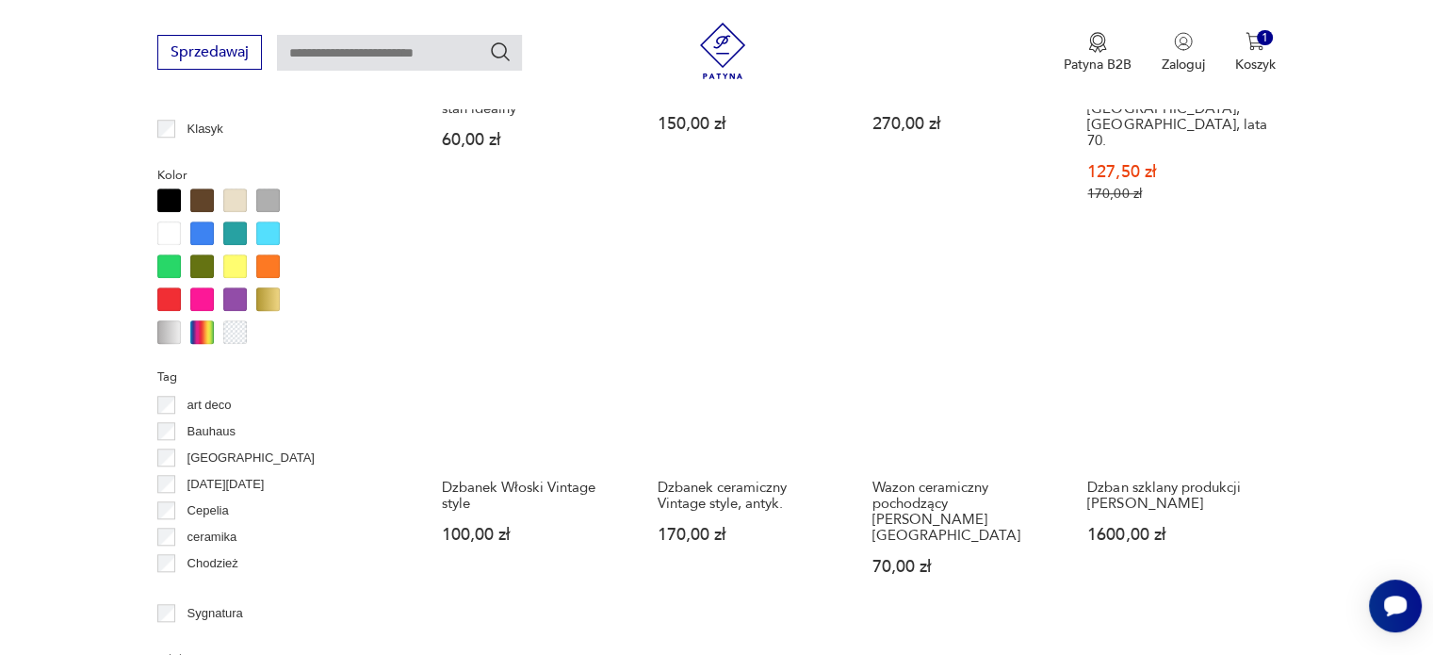
scroll to position [1704, 0]
